Goal: Information Seeking & Learning: Learn about a topic

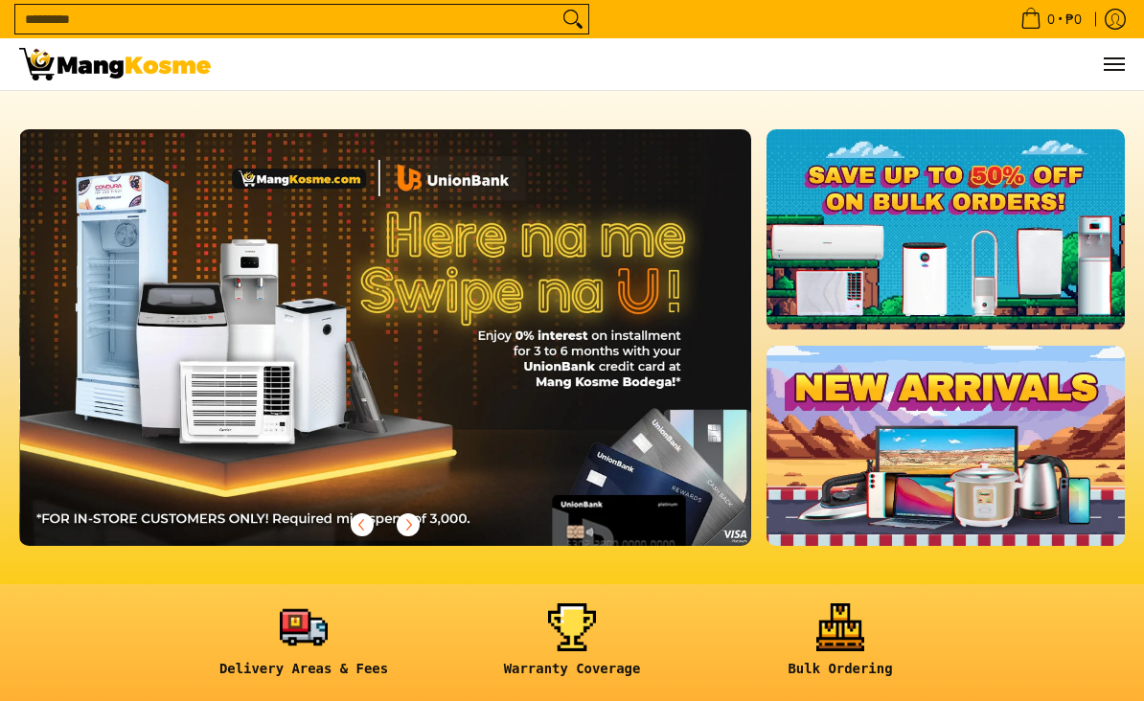
scroll to position [0, 732]
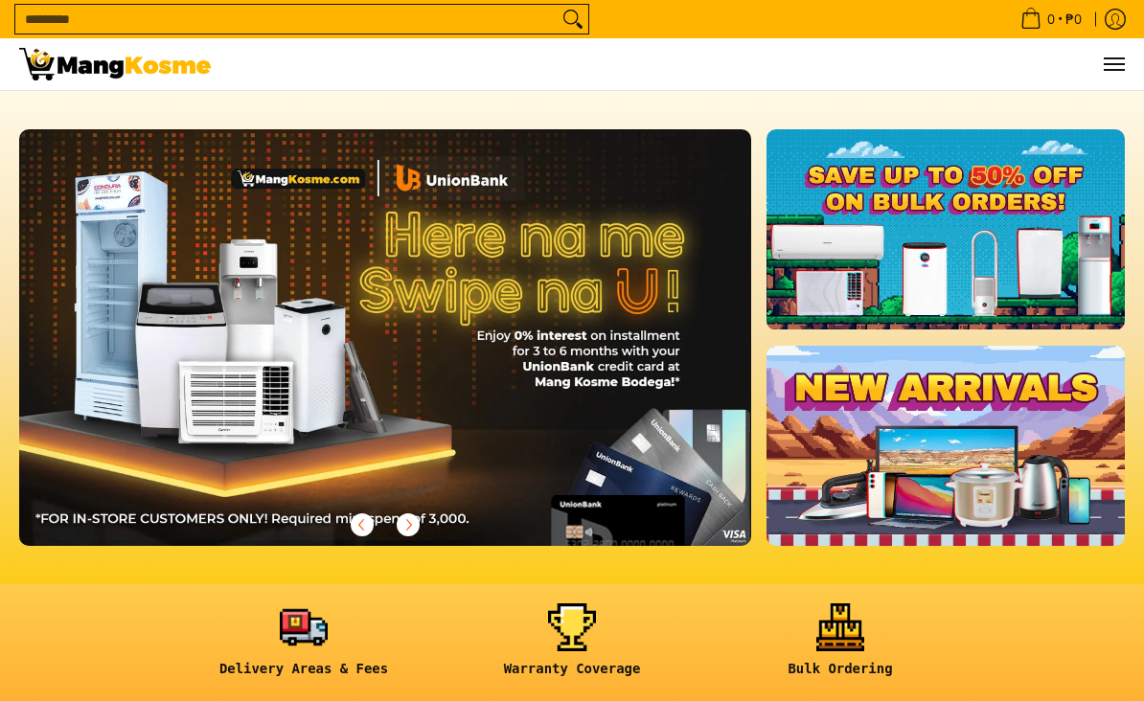
click at [1012, 228] on link at bounding box center [945, 229] width 358 height 201
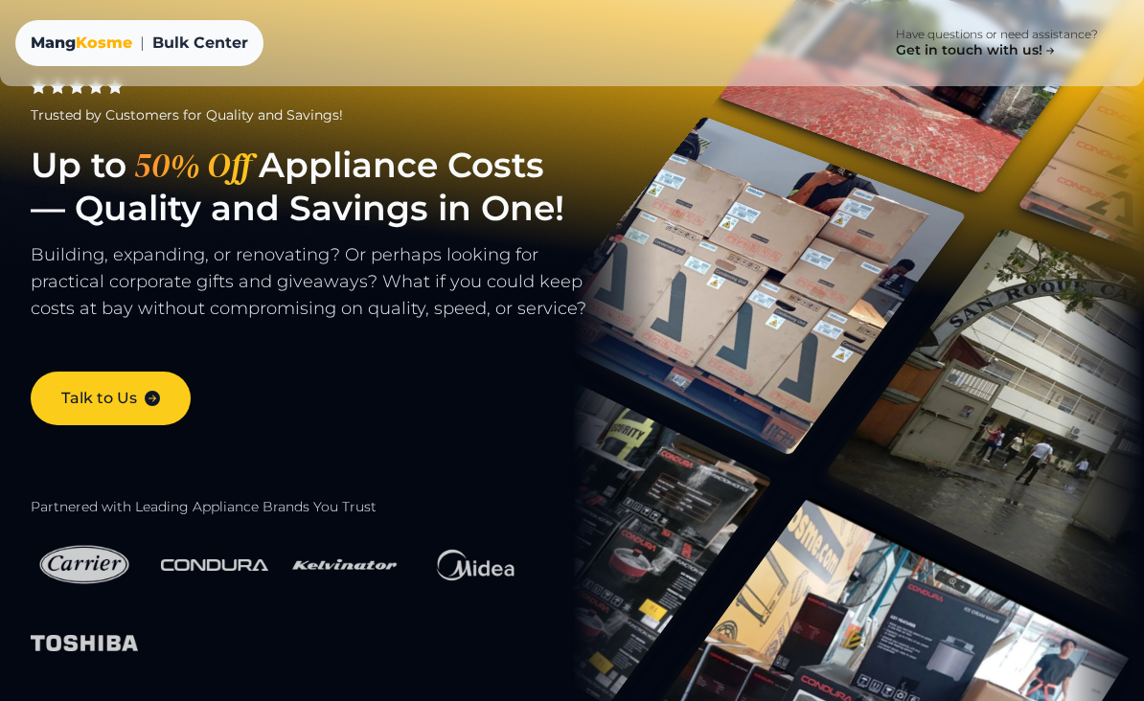
click at [73, 34] on div "Mang Kosme" at bounding box center [82, 43] width 102 height 23
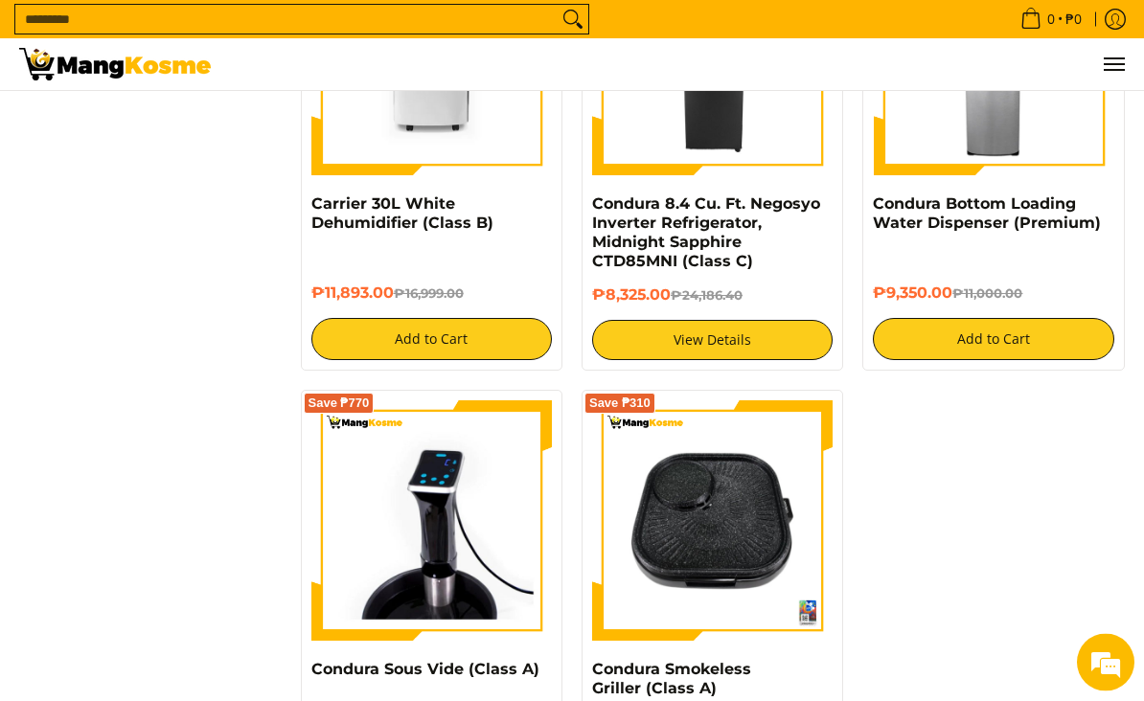
scroll to position [3183, 0]
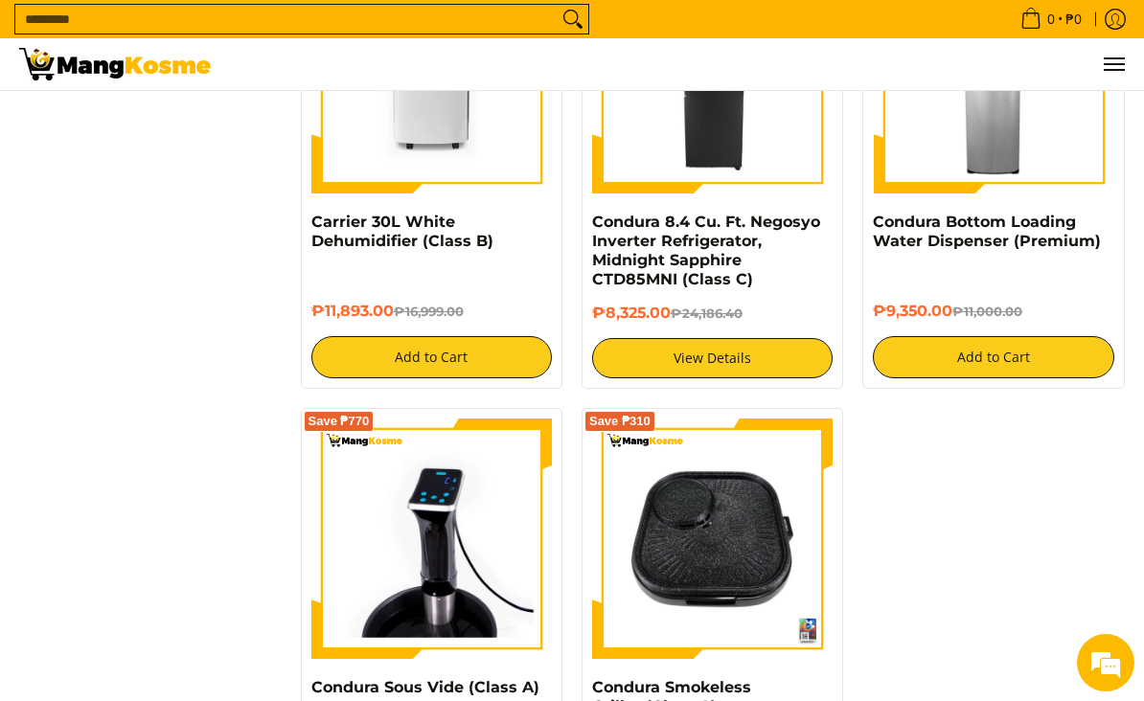
click at [754, 353] on link "View Details" at bounding box center [712, 358] width 240 height 40
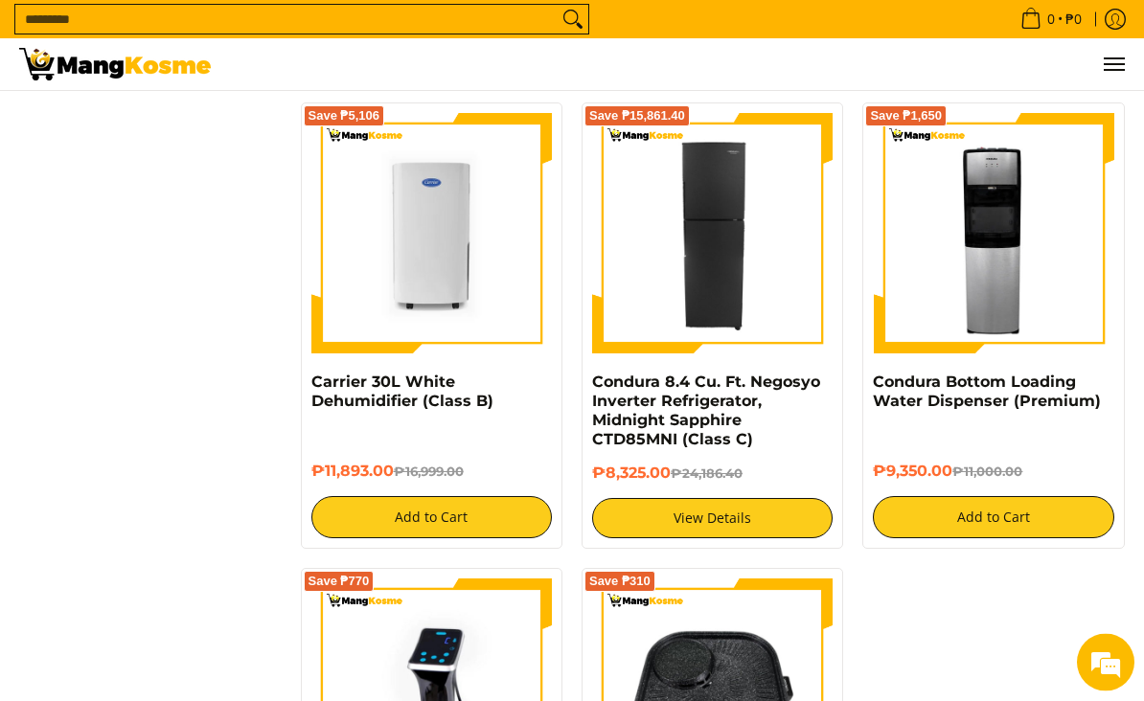
scroll to position [3011, 0]
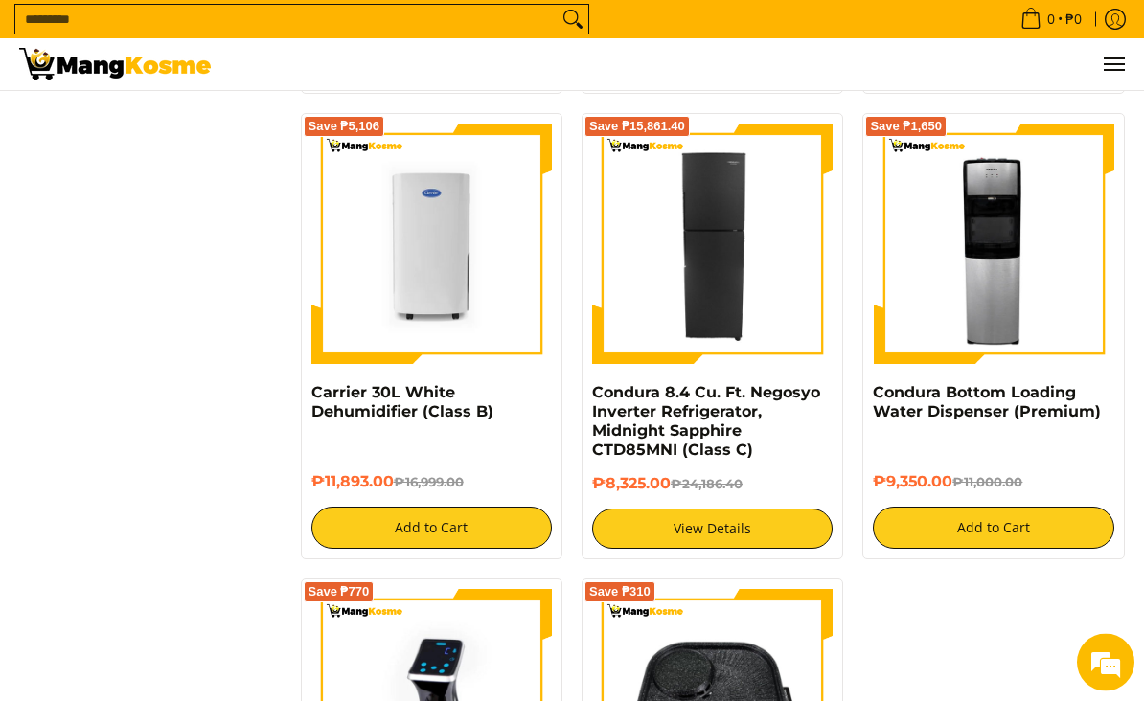
click at [1002, 299] on img at bounding box center [993, 245] width 240 height 240
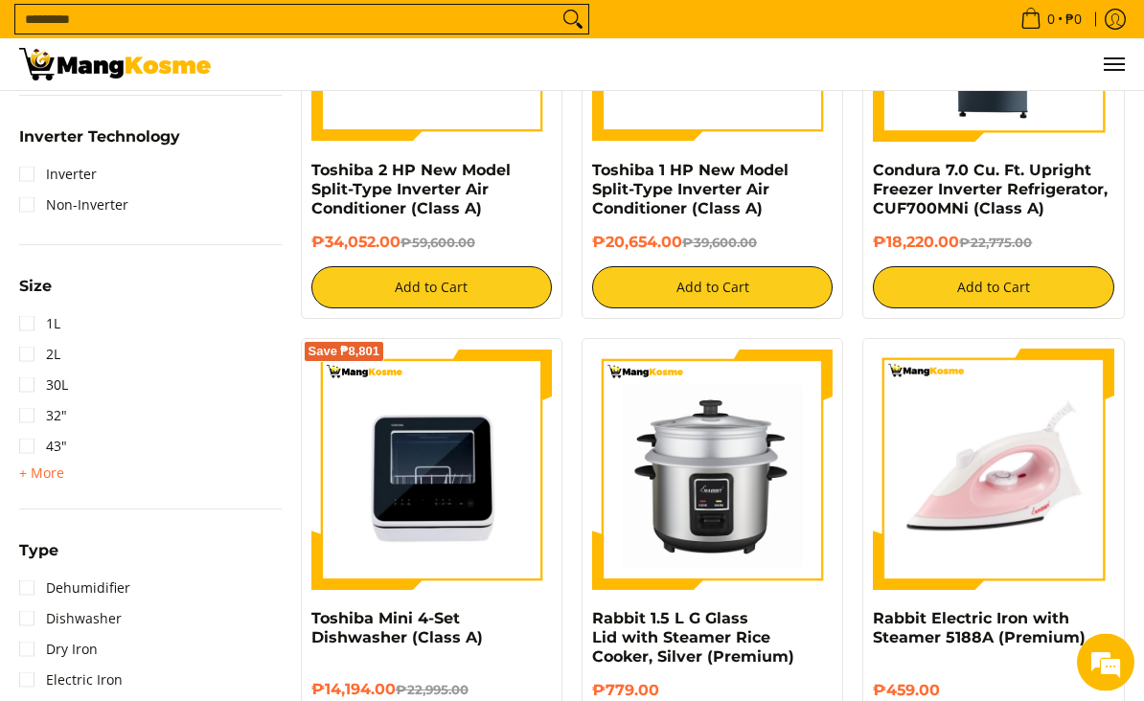
scroll to position [1395, 0]
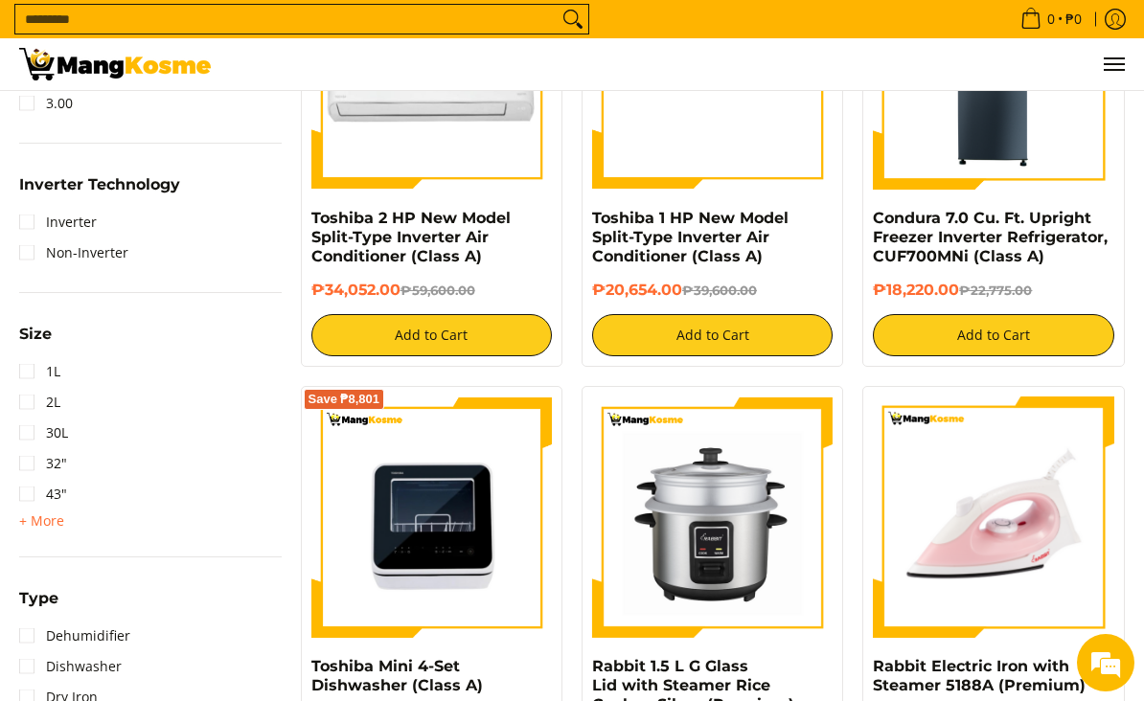
click at [1122, 59] on button "Menu" at bounding box center [1112, 64] width 23 height 52
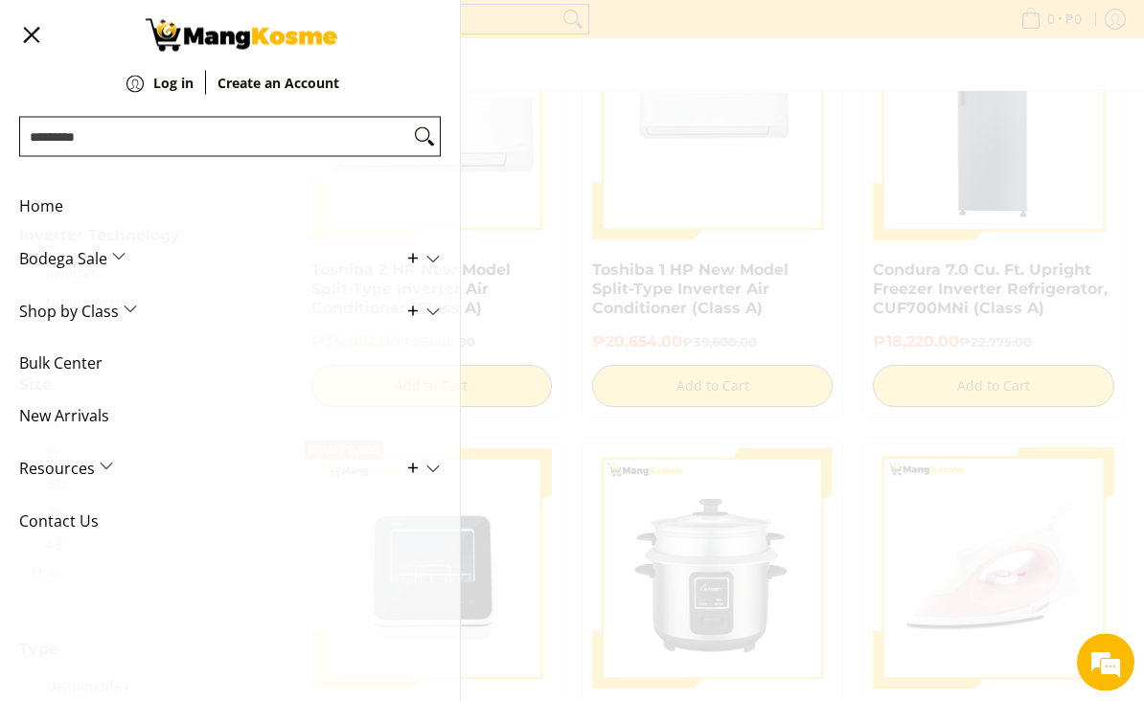
scroll to position [1342, 0]
click at [116, 262] on span "Bodega Sale" at bounding box center [215, 259] width 393 height 53
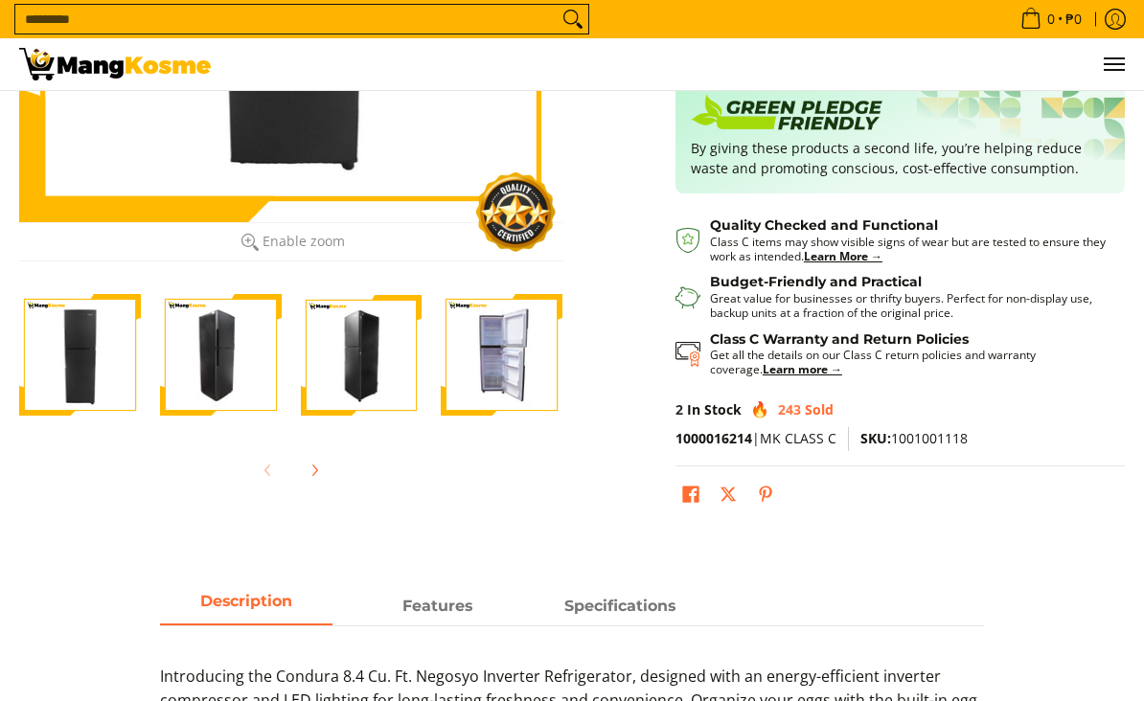
scroll to position [450, 0]
click at [500, 345] on img "Condura 8.4 Cu. Ft. Negosyo Inverter Refrigerator, Midnight Sapphire CTD85MNI (…" at bounding box center [502, 355] width 122 height 122
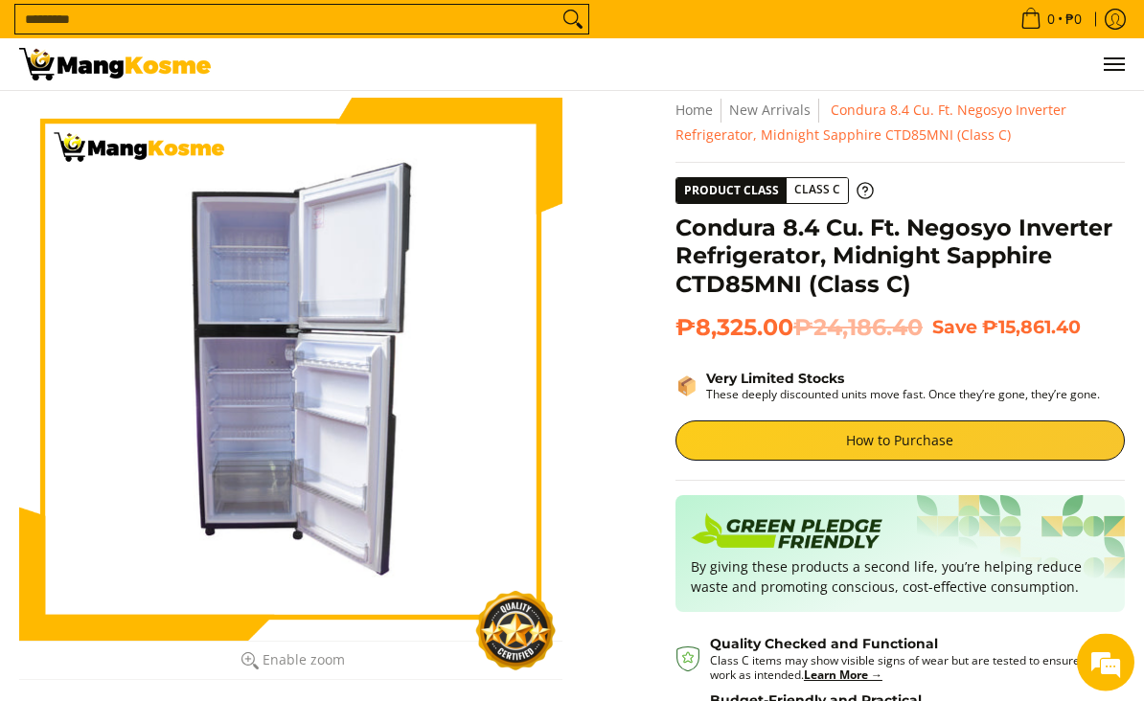
scroll to position [0, 0]
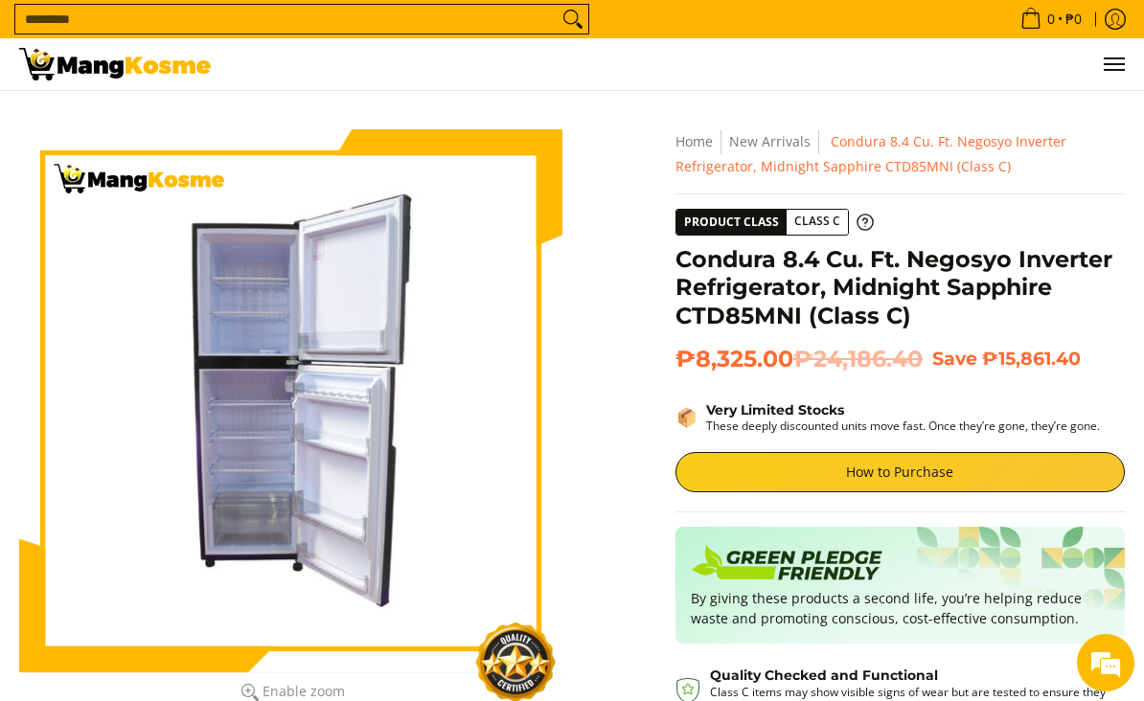
click at [816, 227] on span "Class C" at bounding box center [816, 222] width 61 height 24
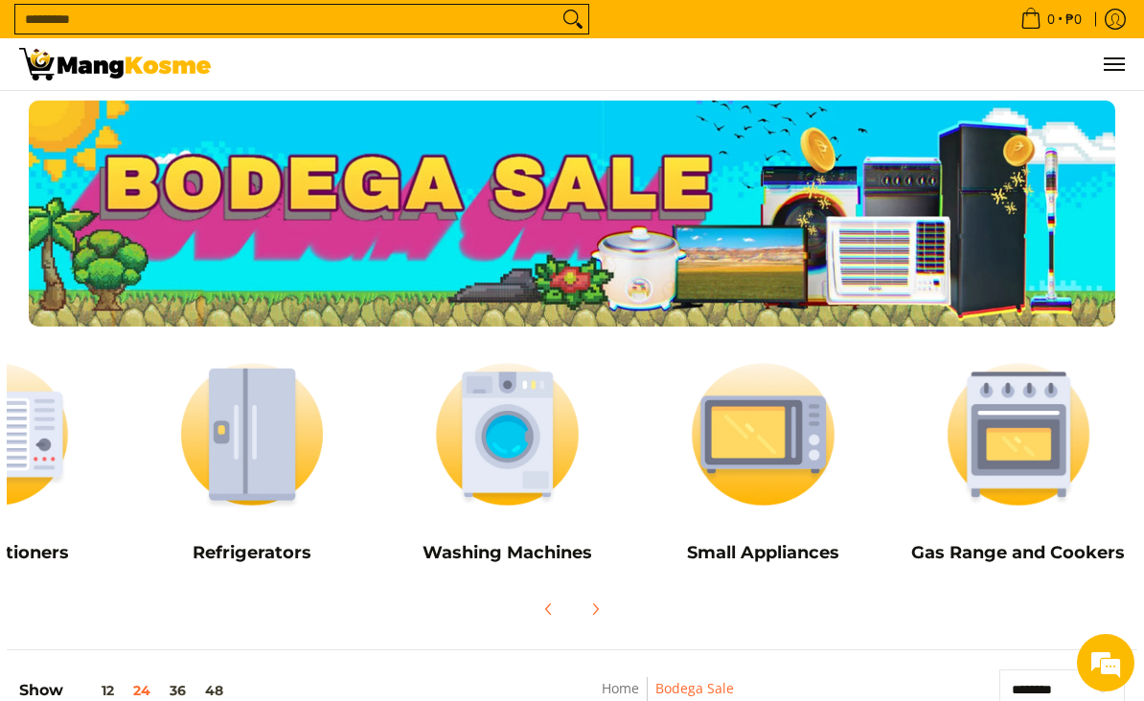
scroll to position [0, 147]
click at [488, 449] on img at bounding box center [508, 434] width 237 height 177
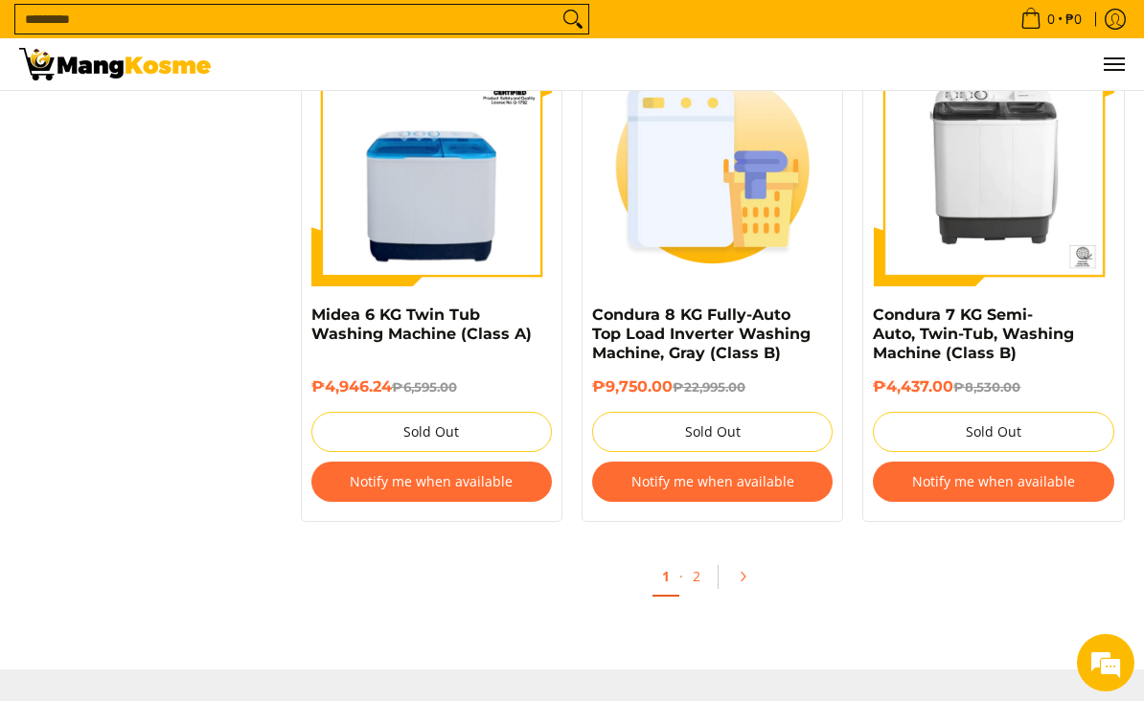
scroll to position [3865, 0]
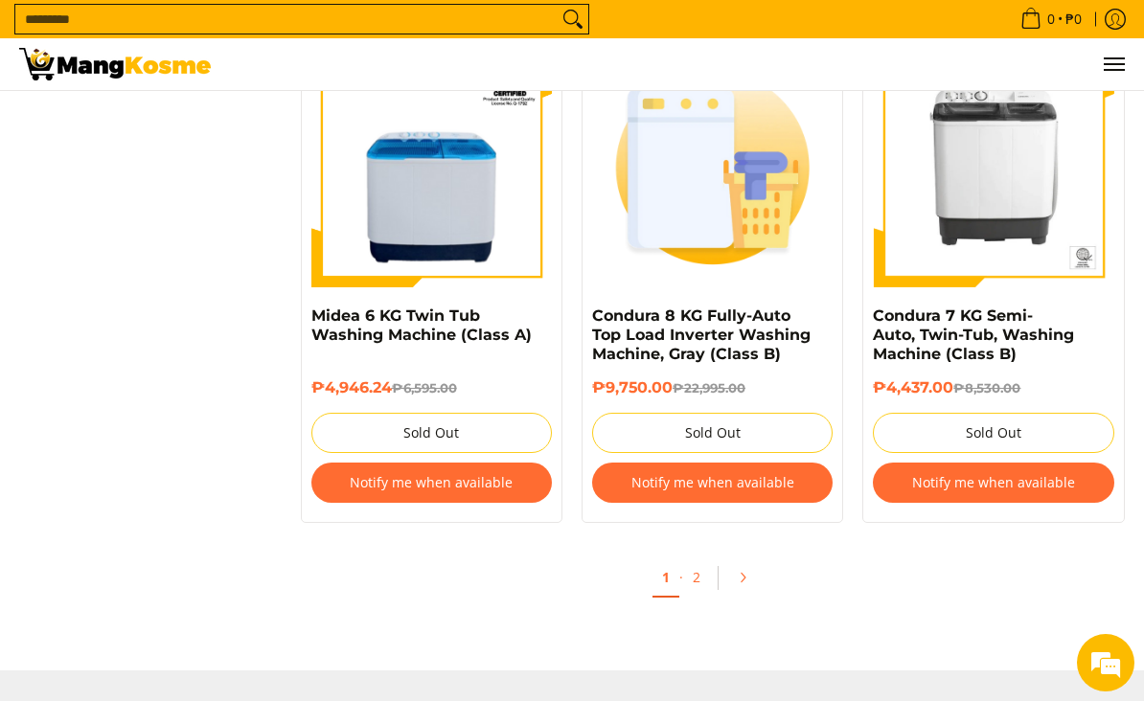
click at [748, 577] on icon "Pagination" at bounding box center [742, 577] width 13 height 13
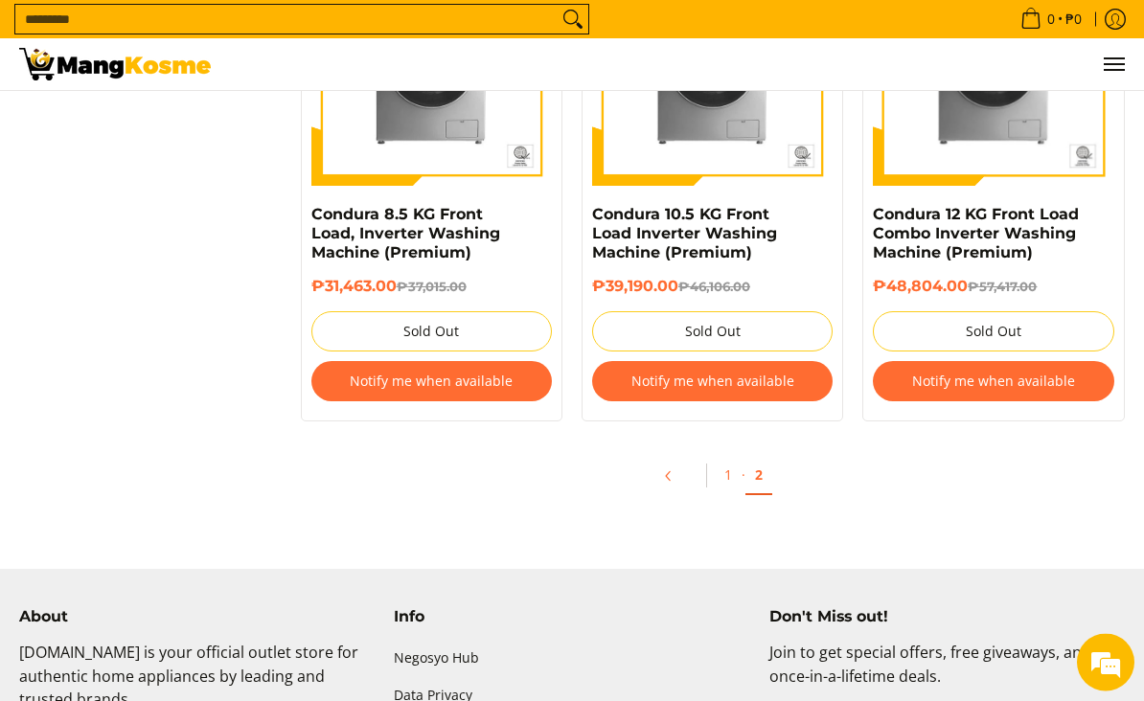
scroll to position [2021, 0]
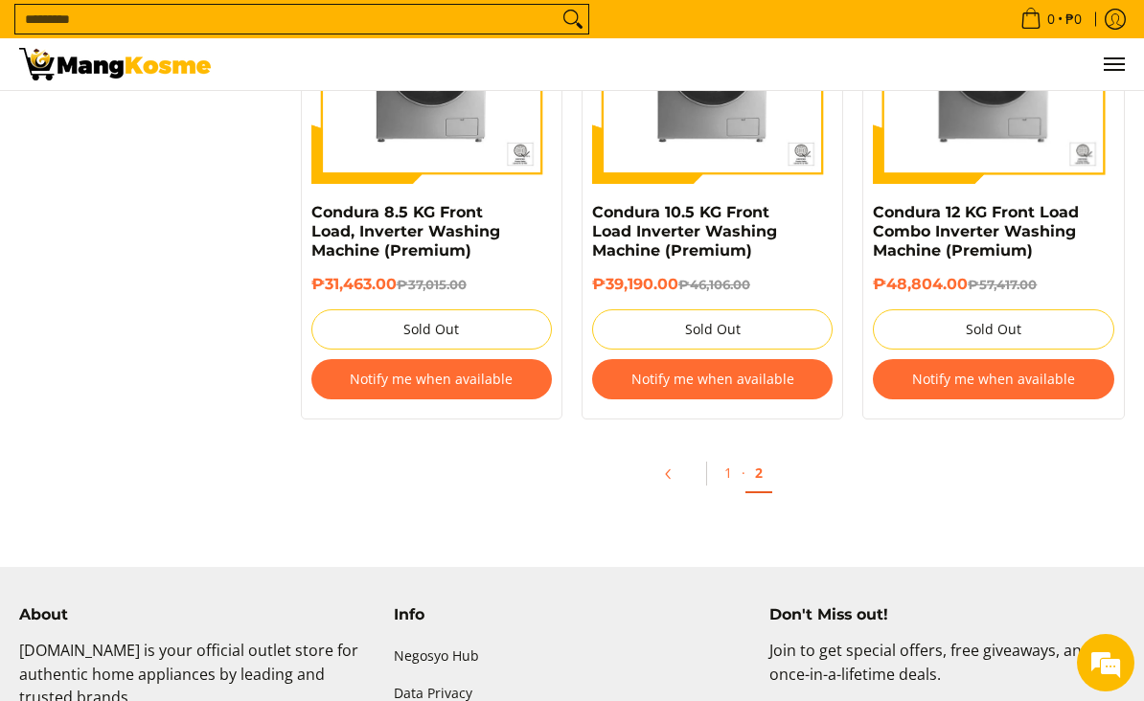
click at [670, 463] on link "Pagination" at bounding box center [675, 474] width 46 height 33
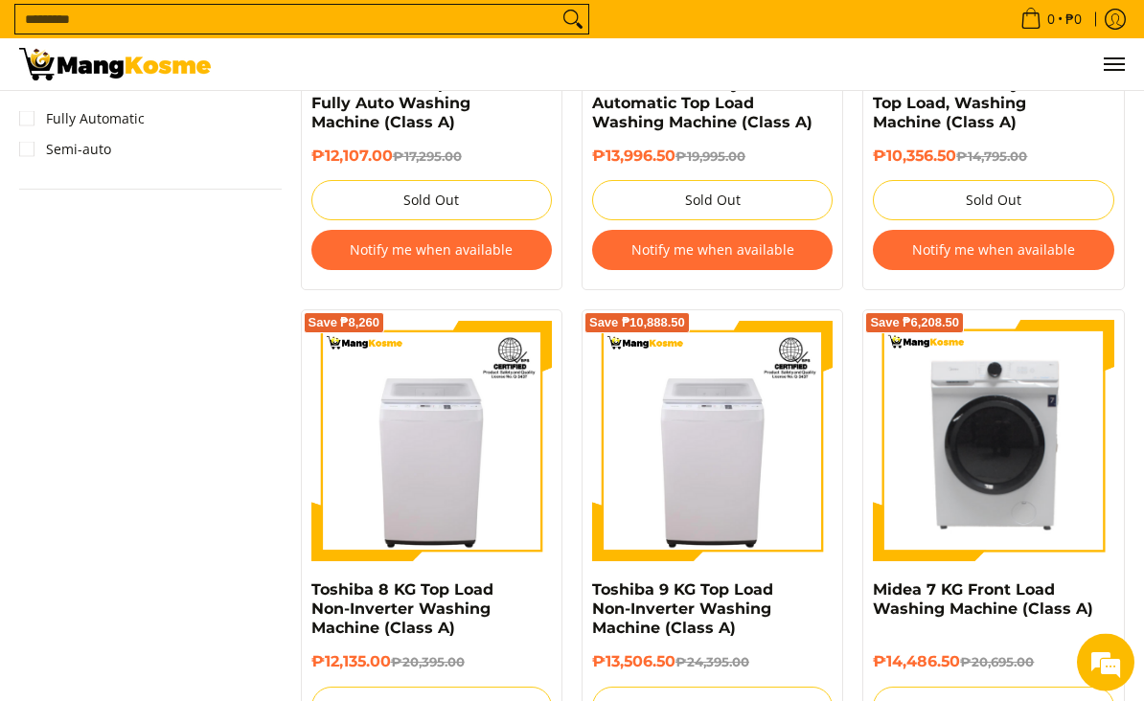
scroll to position [1591, 0]
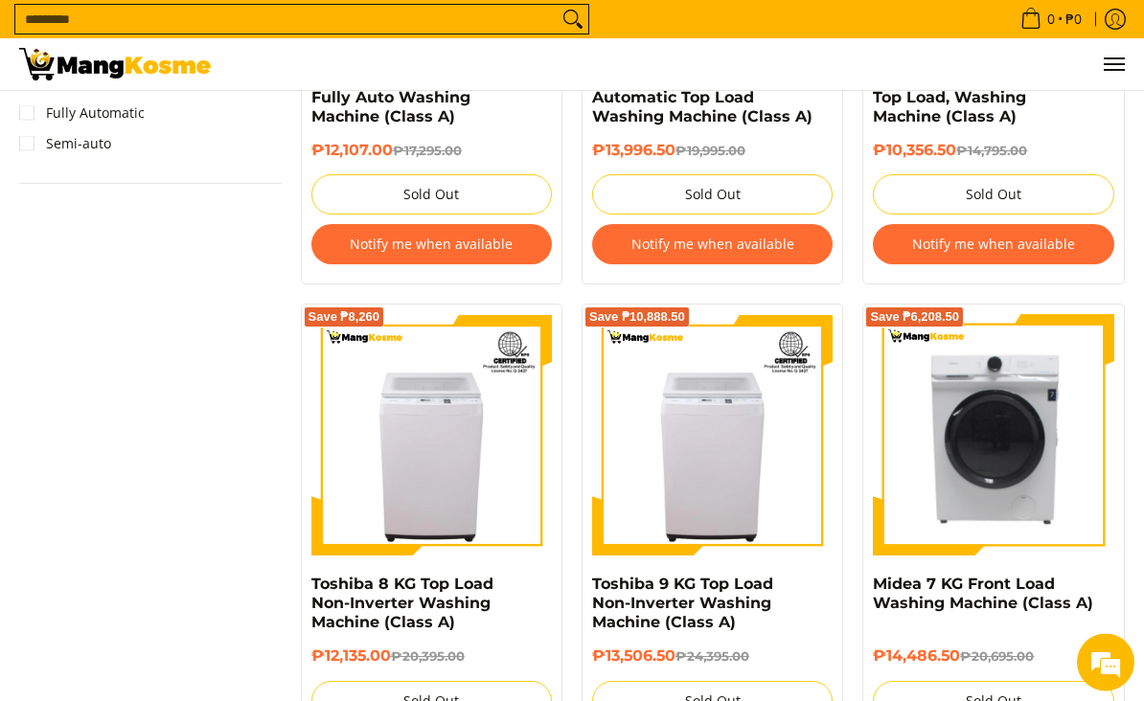
click at [1039, 472] on img at bounding box center [993, 435] width 240 height 240
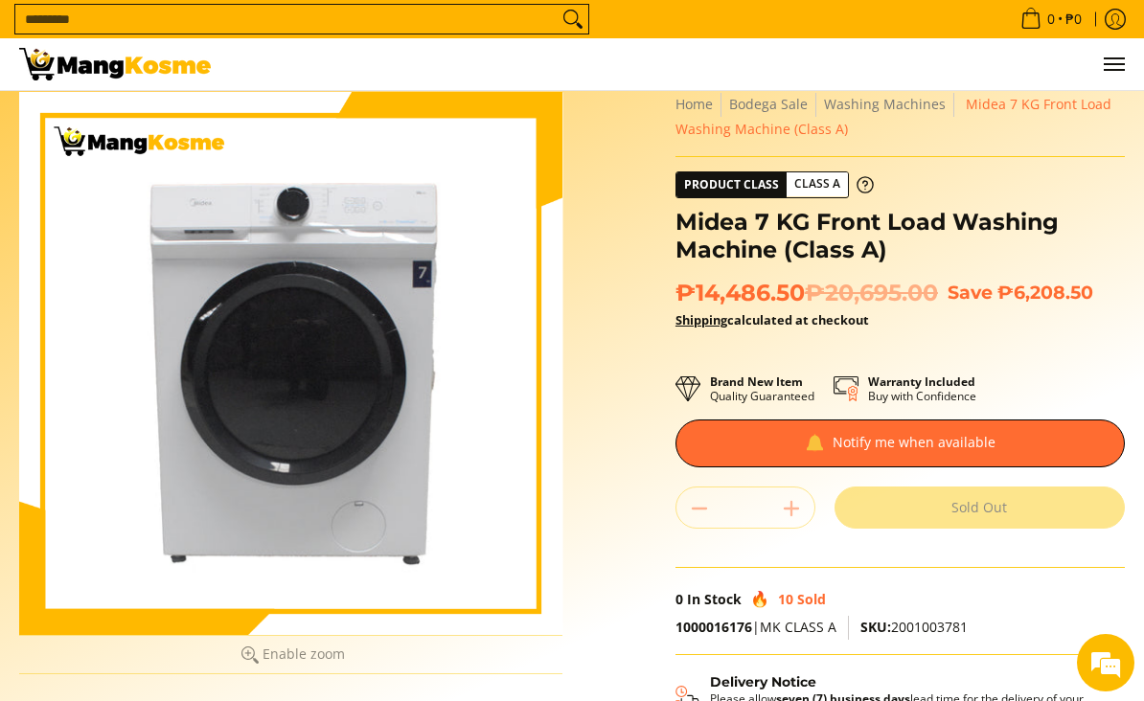
scroll to position [38, 0]
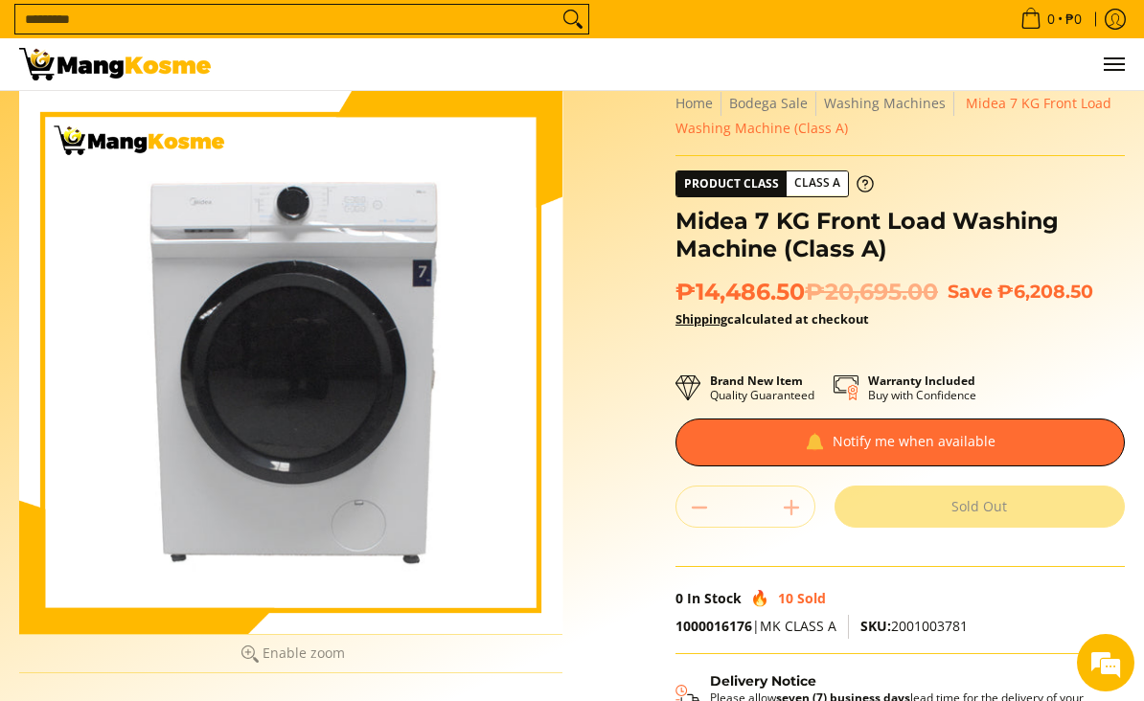
click at [1036, 440] on div at bounding box center [899, 443] width 449 height 48
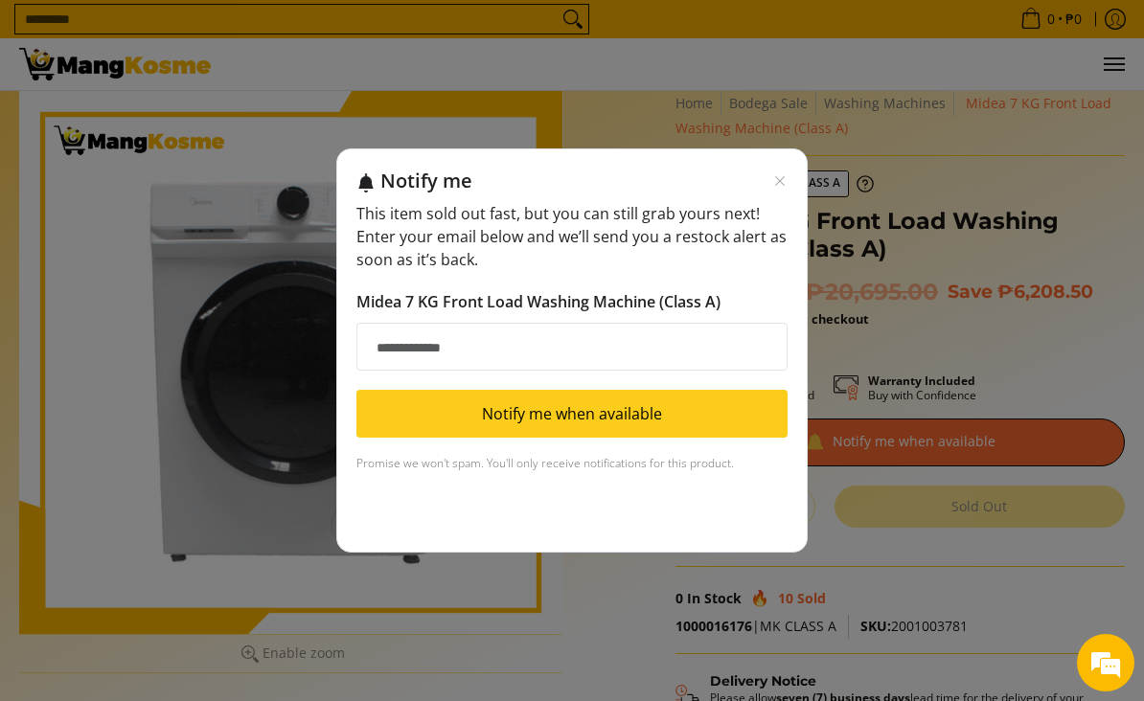
click at [386, 343] on input "Email address" at bounding box center [571, 347] width 431 height 48
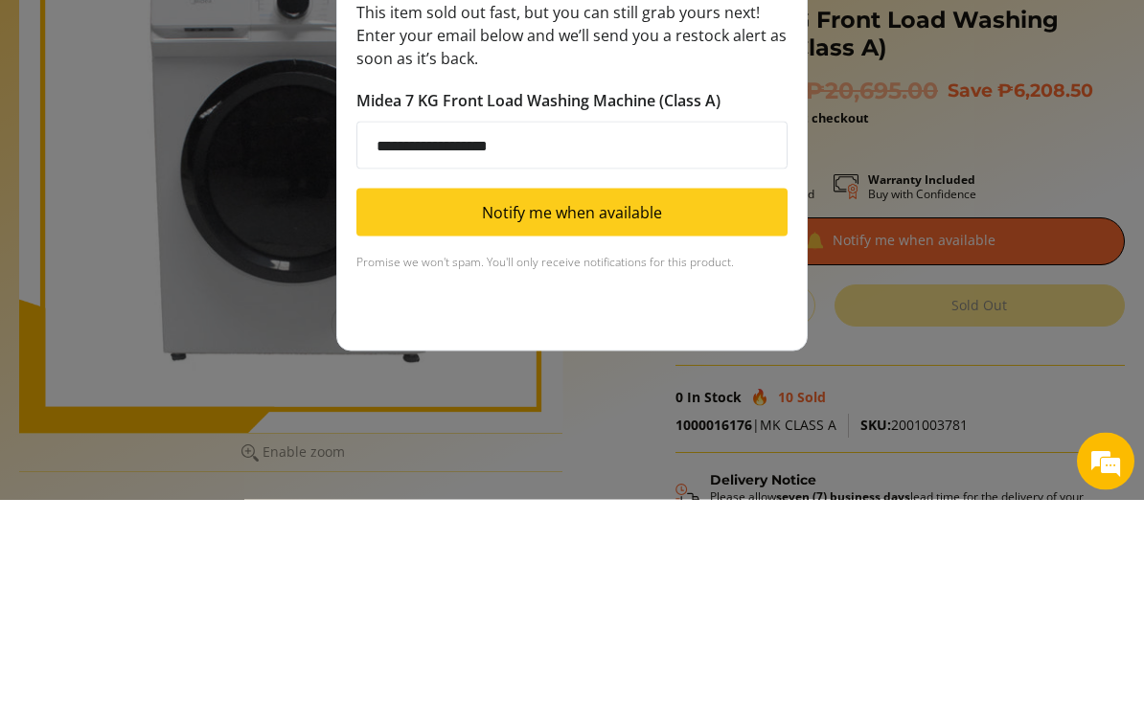
type input "**********"
click at [388, 390] on button "Notify me when available" at bounding box center [571, 414] width 431 height 48
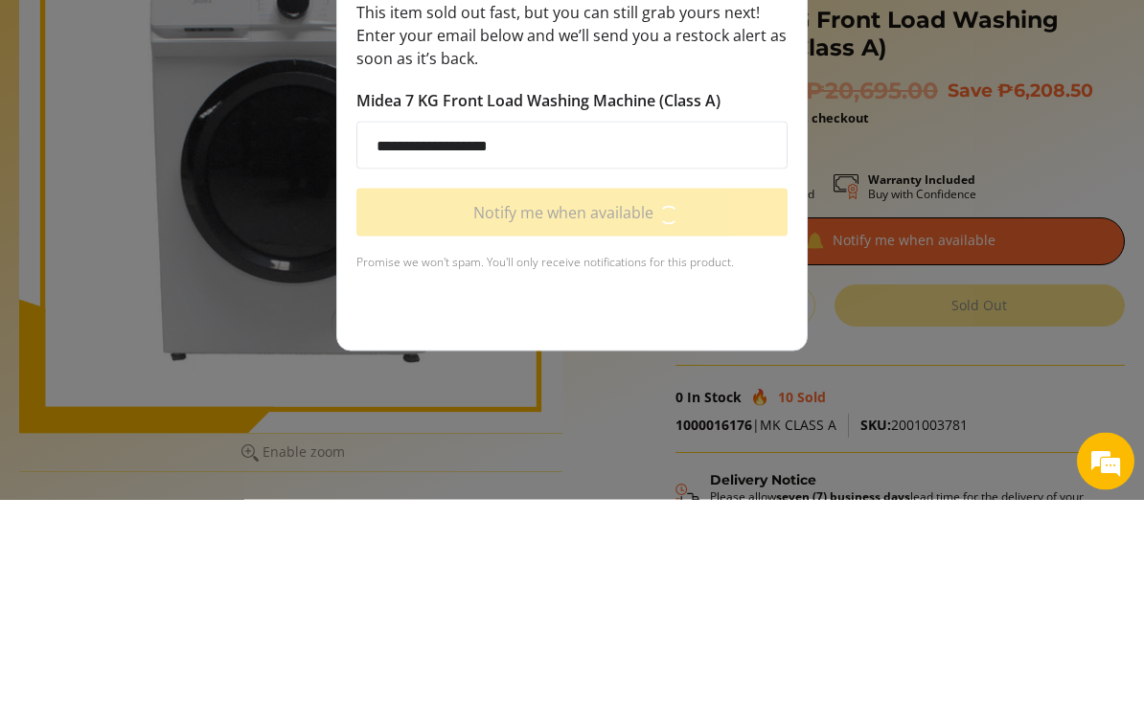
scroll to position [239, 0]
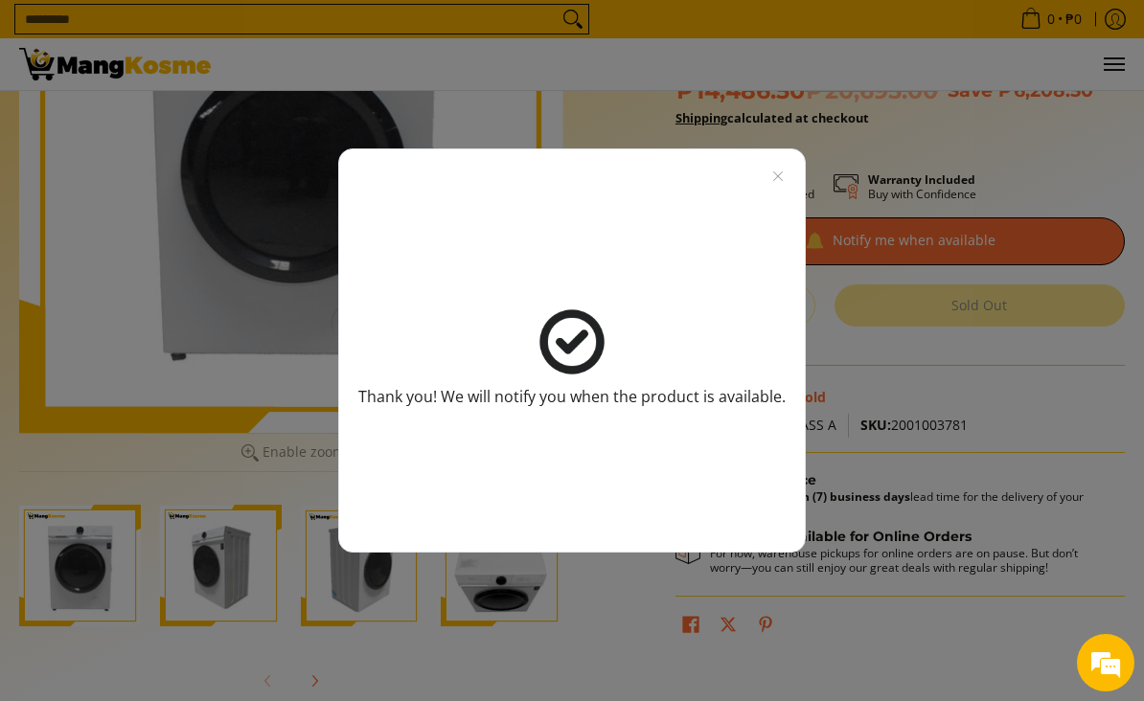
click at [771, 176] on icon "Close modal" at bounding box center [777, 176] width 15 height 15
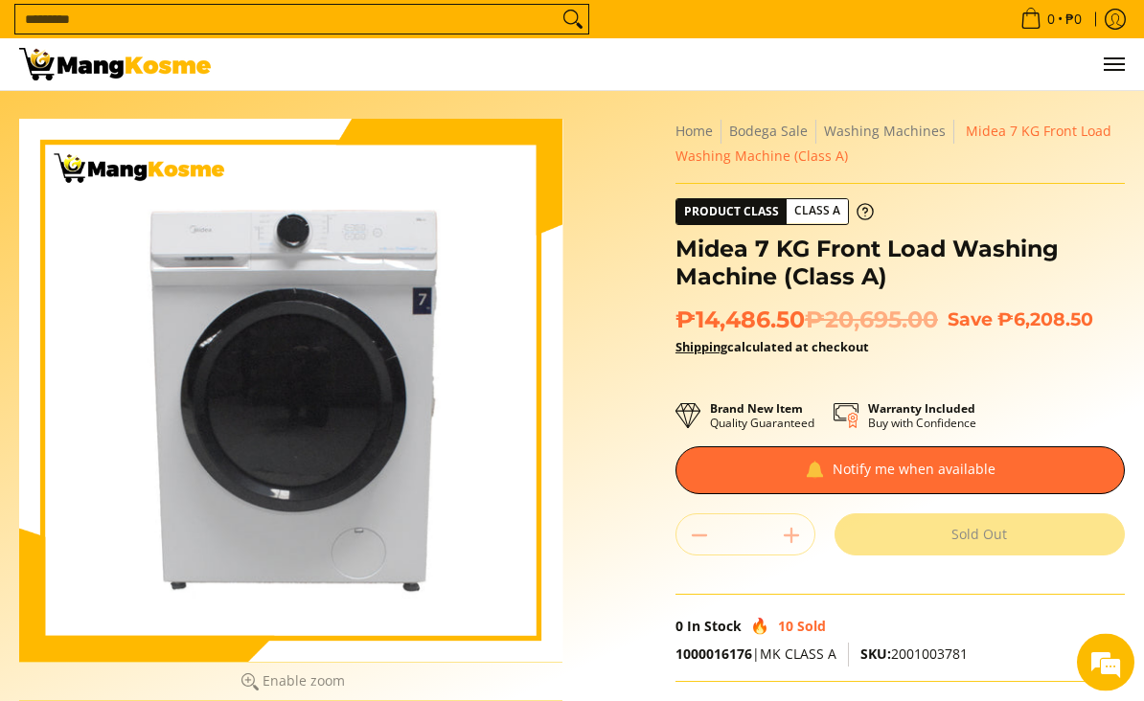
scroll to position [0, 0]
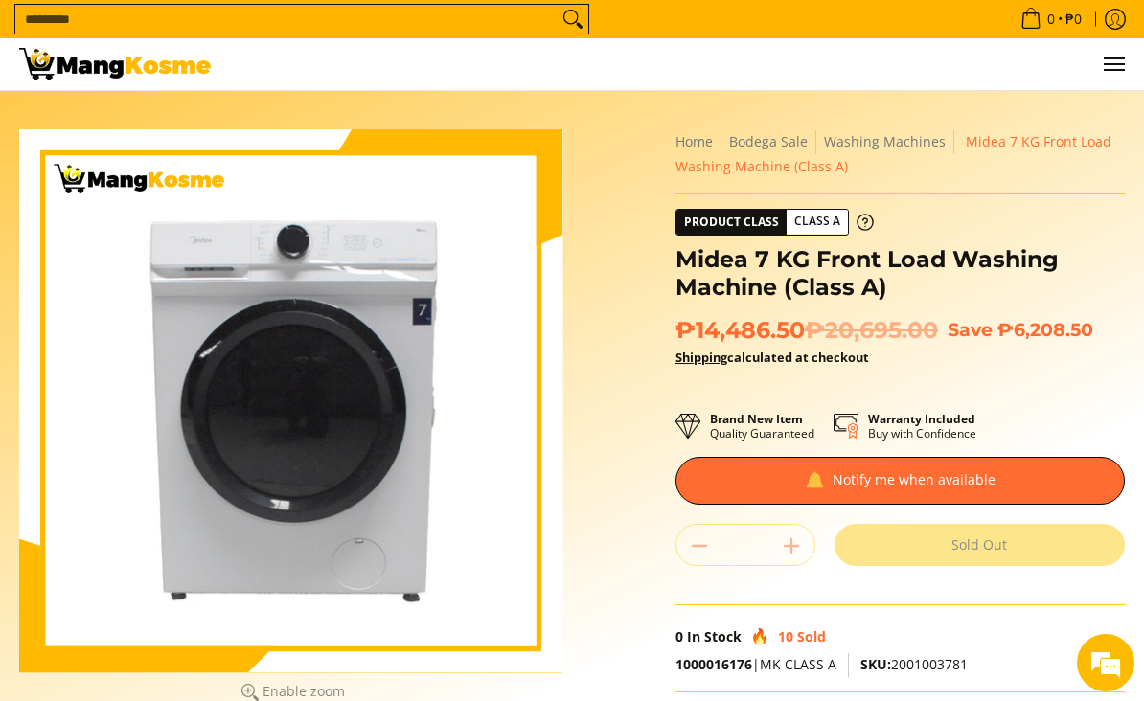
click at [70, 70] on img at bounding box center [115, 64] width 192 height 33
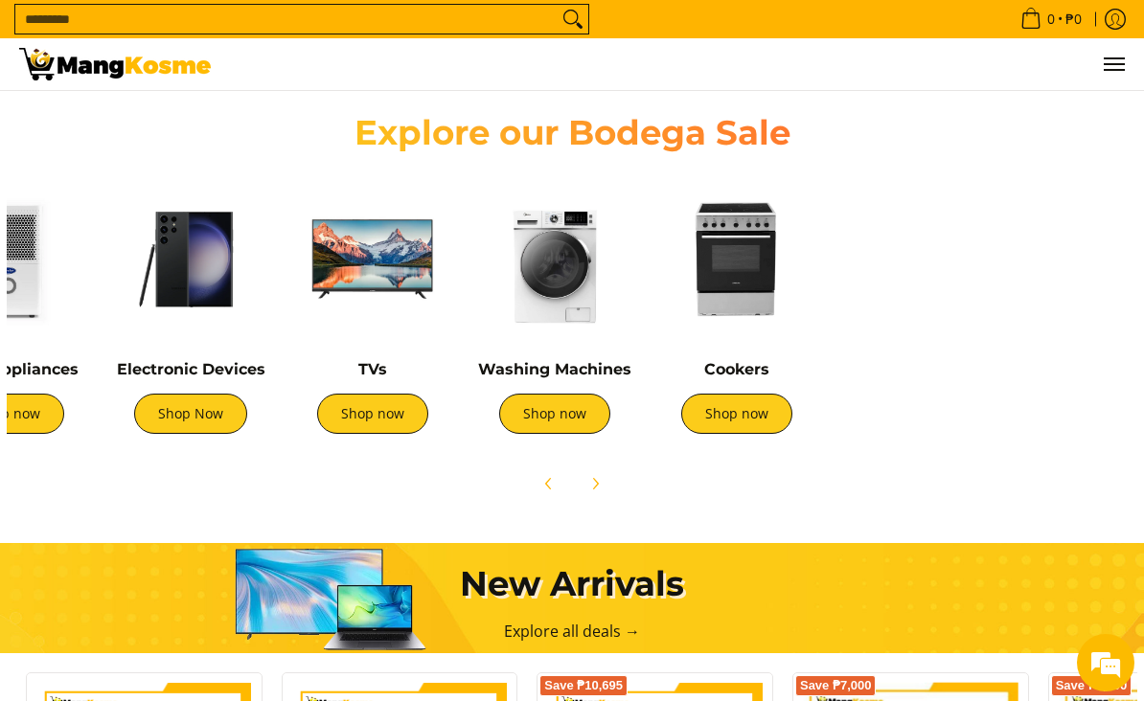
scroll to position [0, 462]
click at [193, 266] on img at bounding box center [191, 259] width 163 height 163
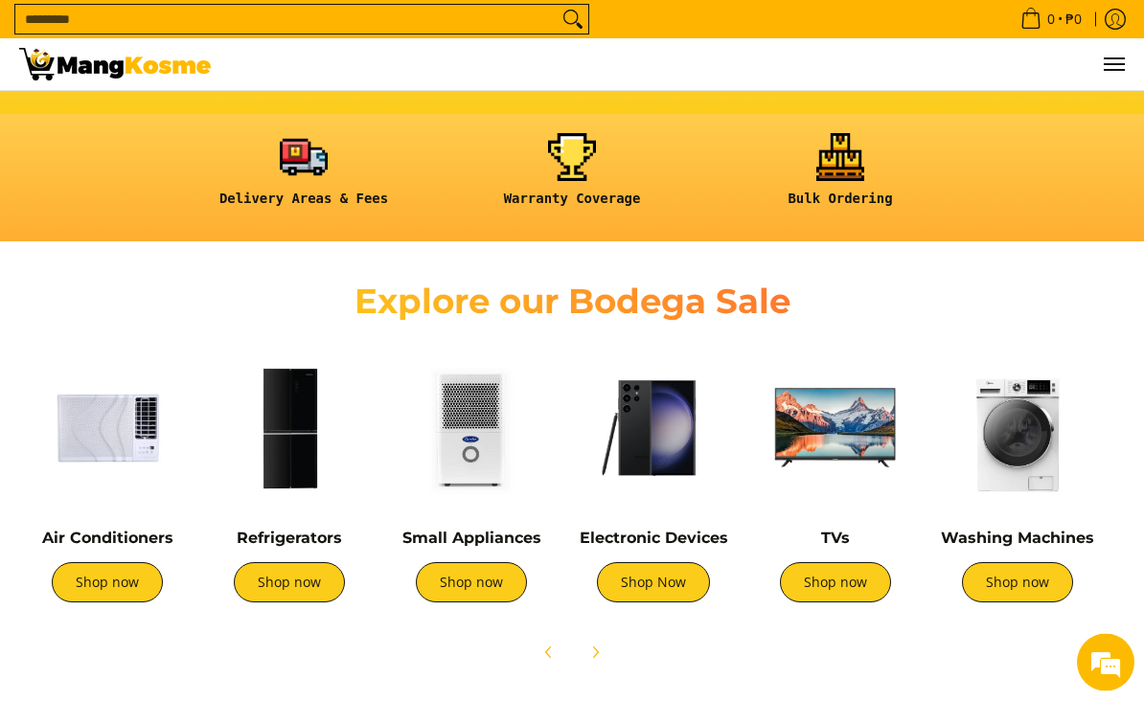
scroll to position [469, 0]
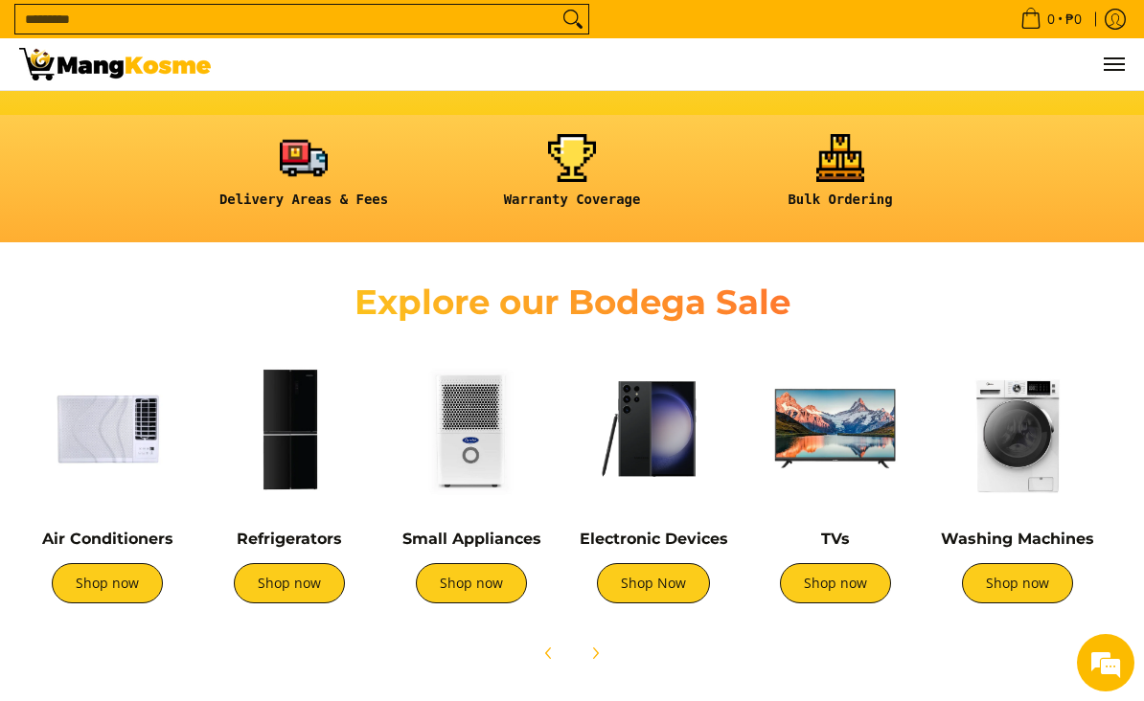
click at [462, 471] on img at bounding box center [471, 429] width 163 height 163
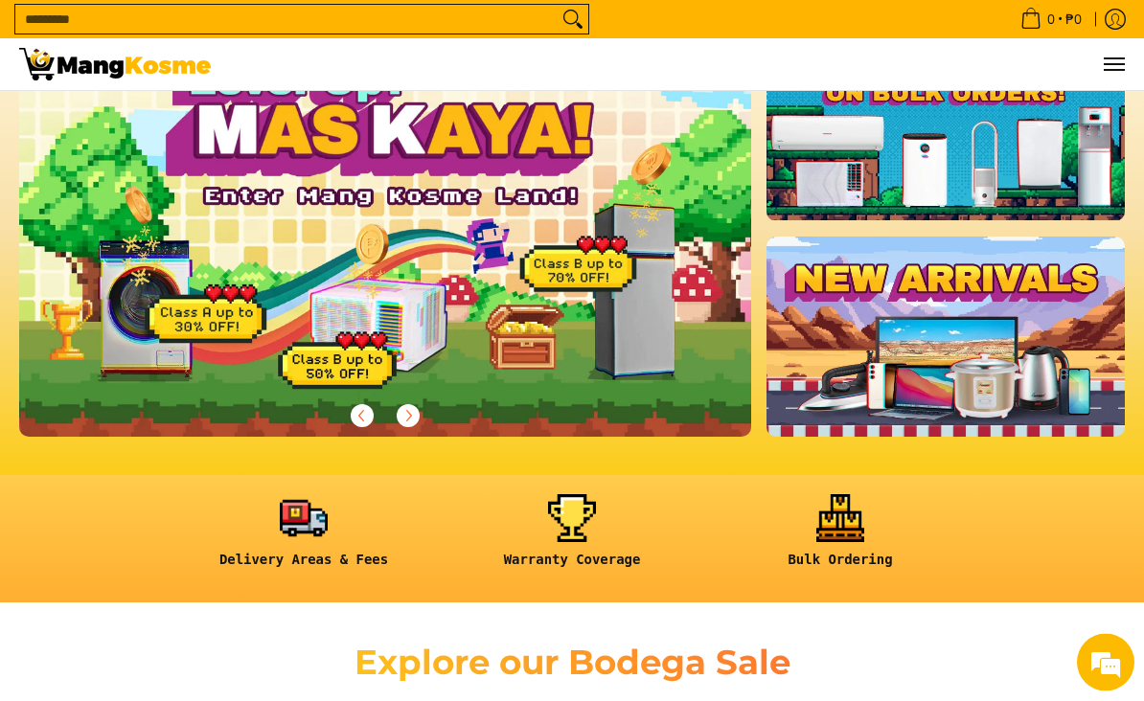
scroll to position [0, 0]
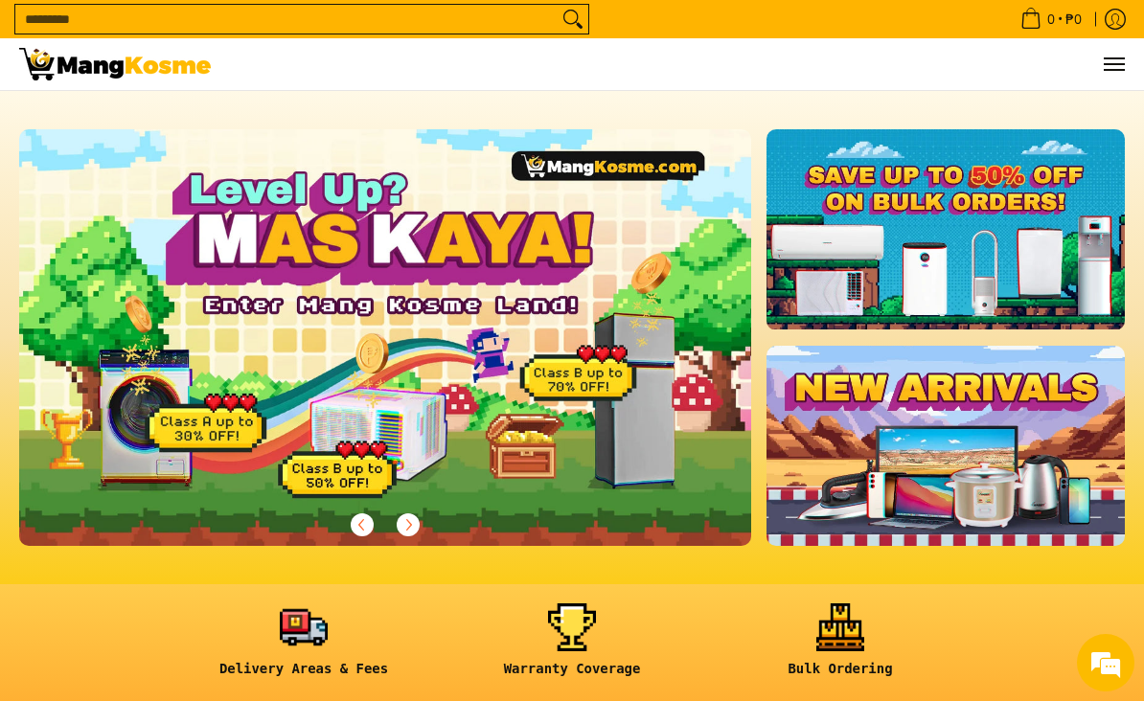
click at [71, 60] on img at bounding box center [115, 64] width 192 height 33
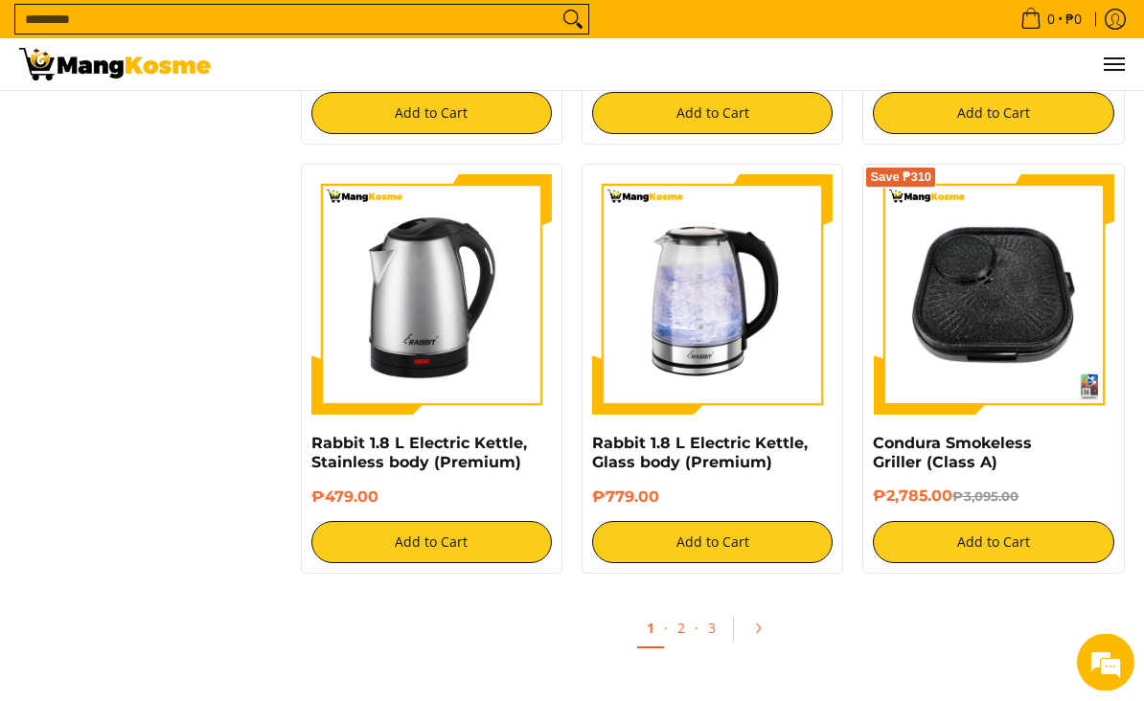
scroll to position [3351, 0]
click at [757, 635] on link "Pagination" at bounding box center [764, 628] width 46 height 33
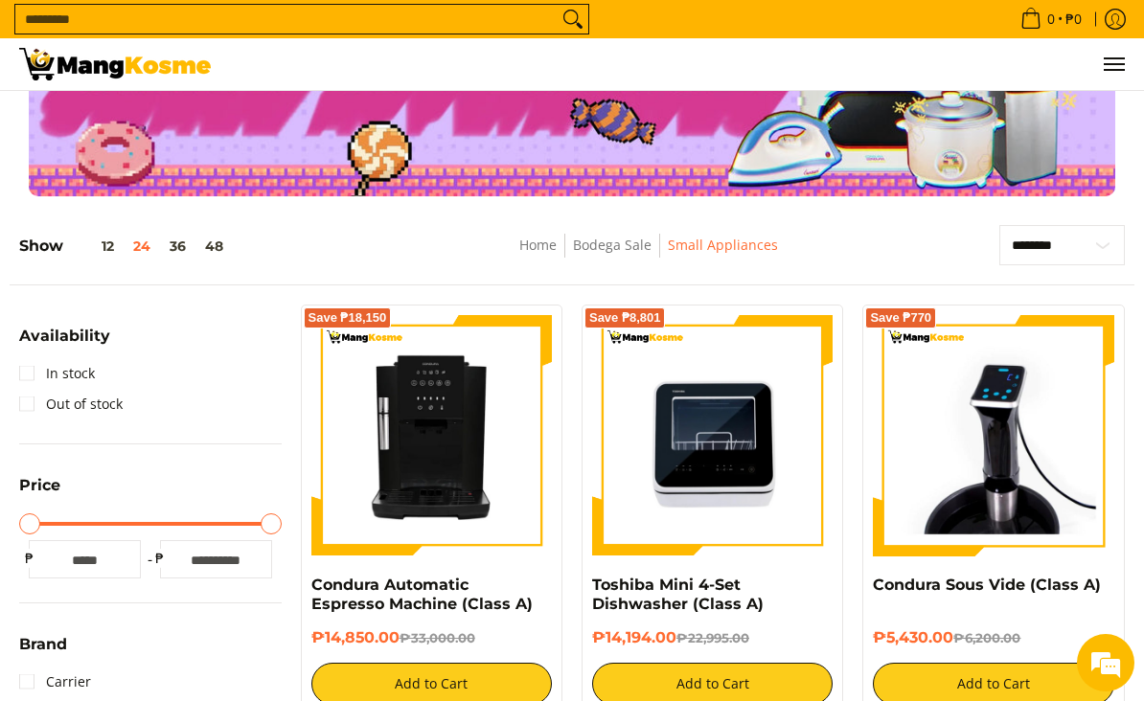
scroll to position [0, 0]
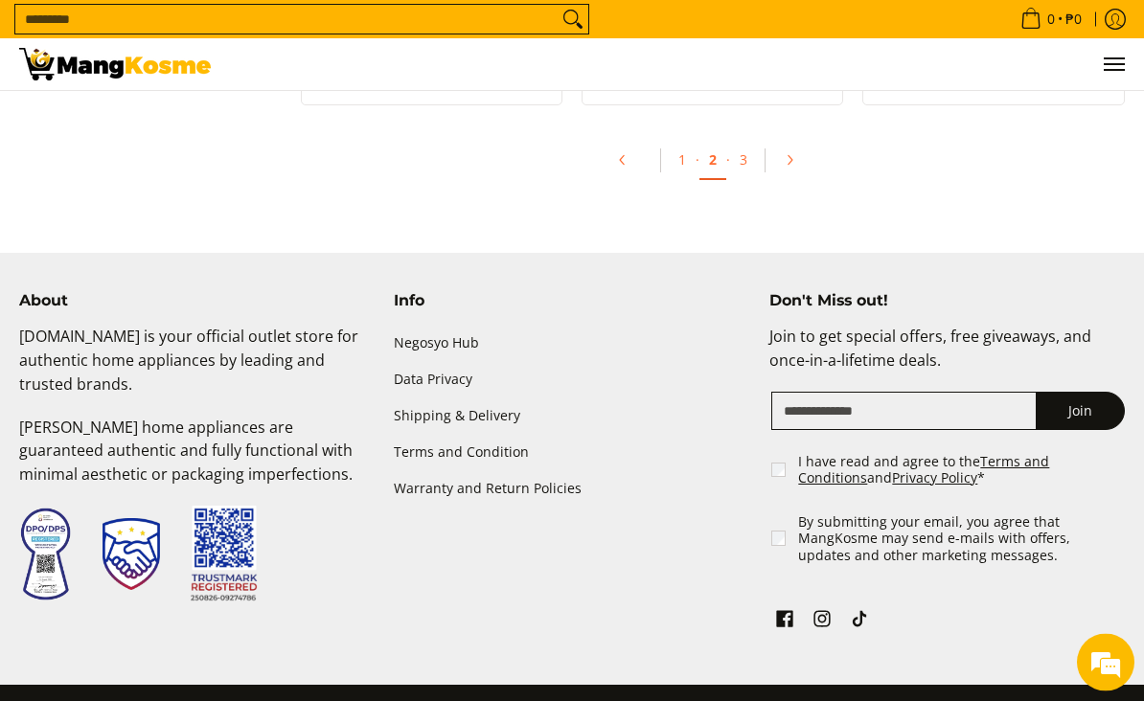
scroll to position [4357, 0]
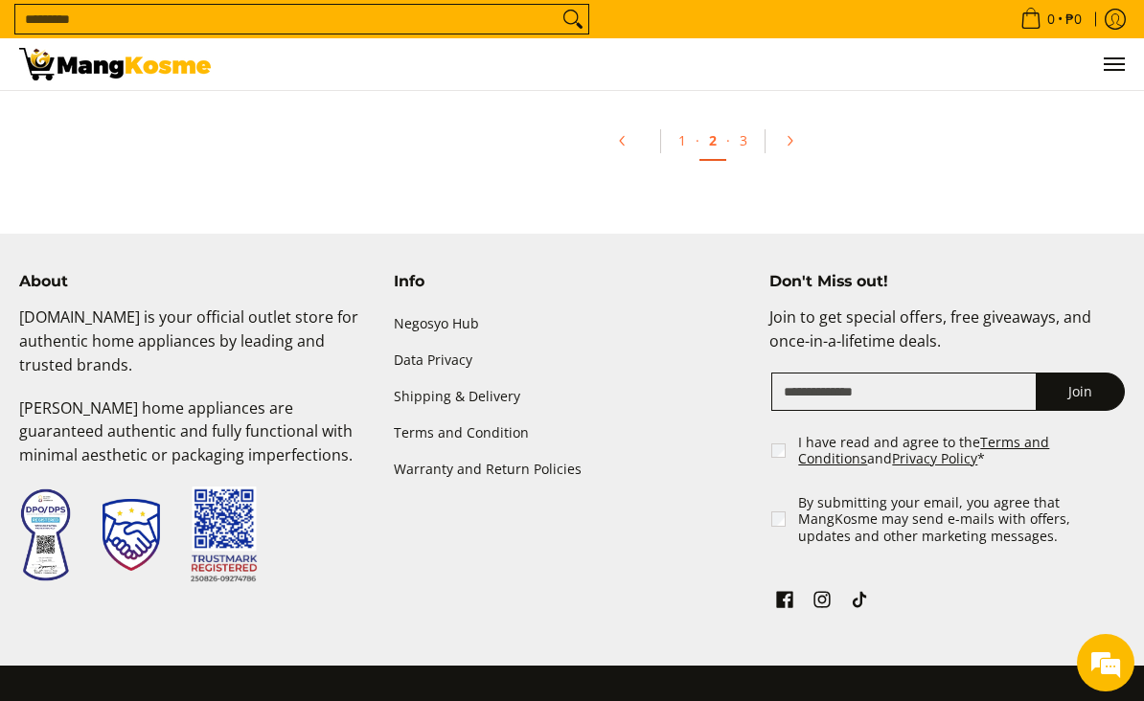
click at [722, 132] on link "2" at bounding box center [712, 141] width 27 height 39
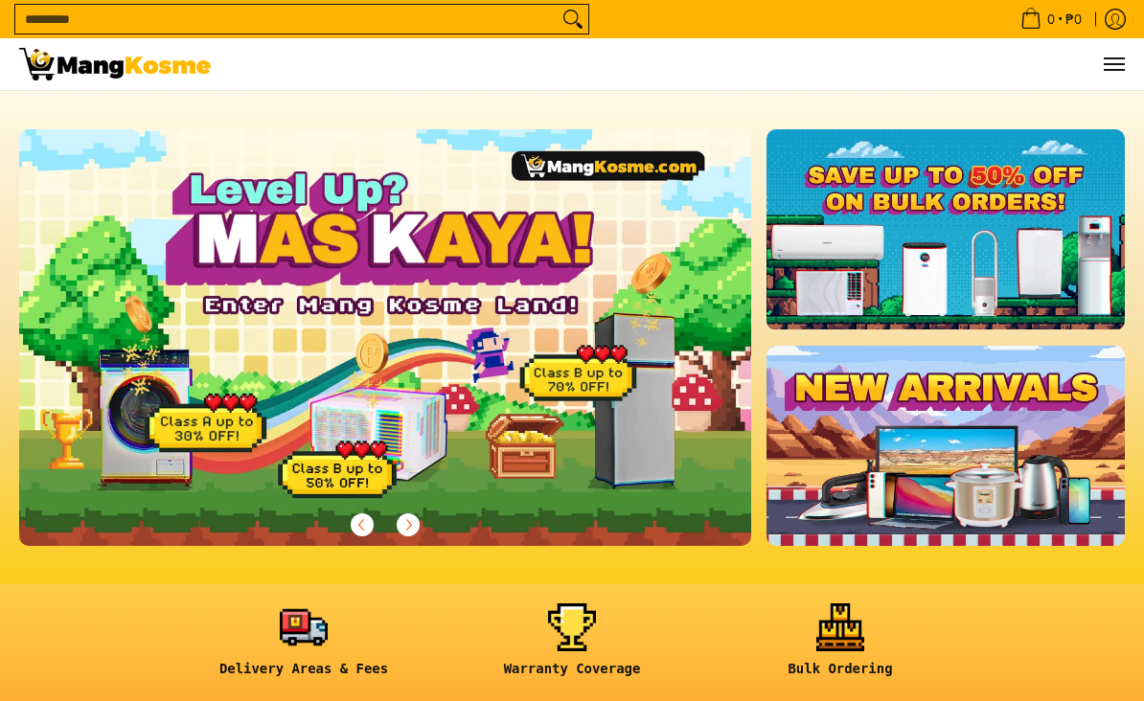
click at [1109, 64] on span "Menu" at bounding box center [1112, 64] width 23 height 0
